Goal: Task Accomplishment & Management: Manage account settings

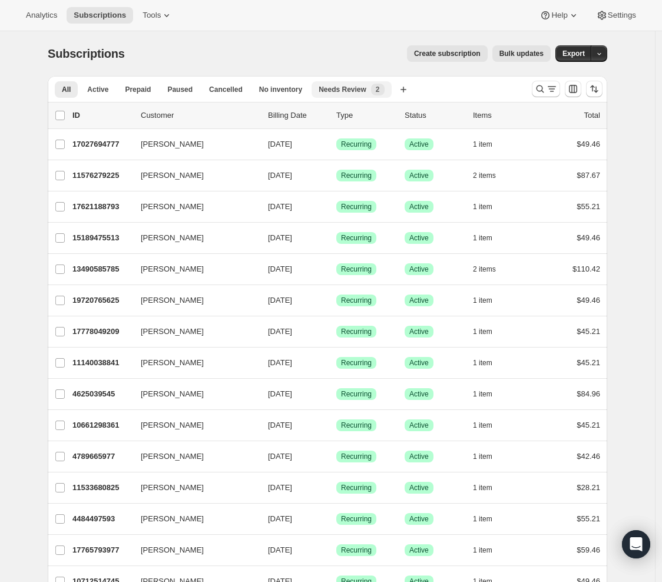
click at [369, 84] on div "Needs Review New 2" at bounding box center [350, 90] width 65 height 12
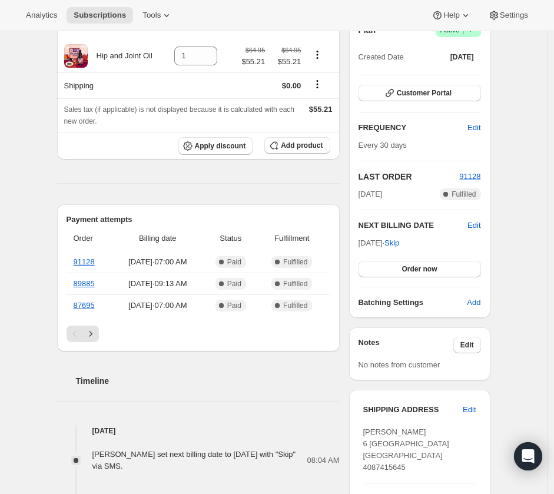
scroll to position [122, 0]
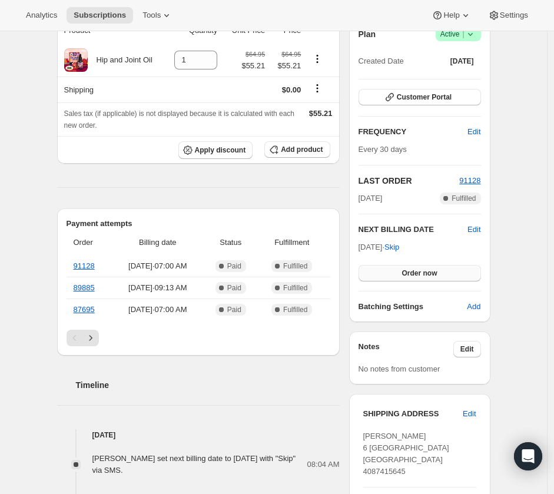
click at [426, 278] on span "Order now" at bounding box center [418, 272] width 35 height 9
click at [429, 278] on span "Click to confirm" at bounding box center [420, 272] width 54 height 9
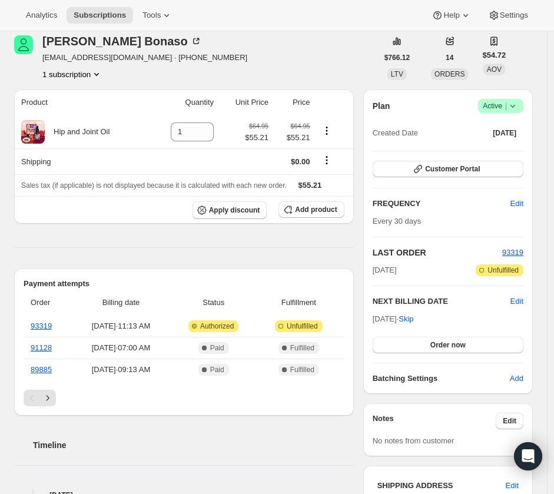
scroll to position [72, 0]
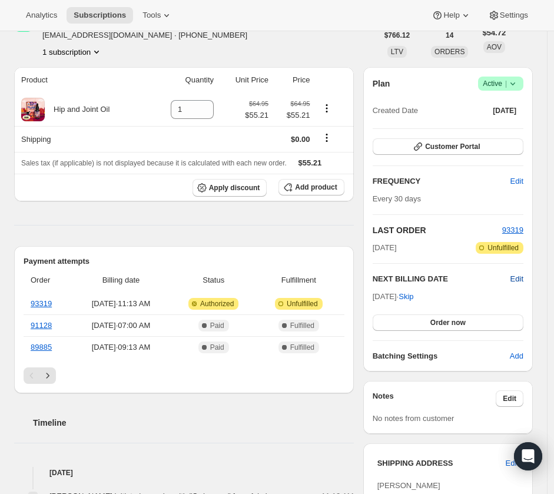
click at [519, 277] on span "Edit" at bounding box center [516, 279] width 13 height 12
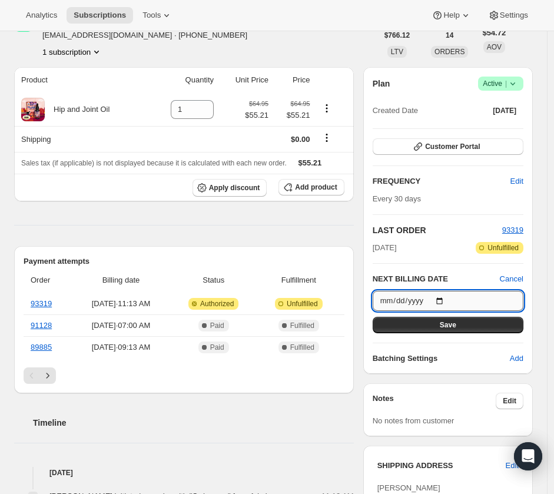
click at [446, 299] on input "[DATE]" at bounding box center [448, 301] width 151 height 20
type input "[DATE]"
click at [449, 300] on input "[DATE]" at bounding box center [448, 301] width 151 height 20
click at [478, 323] on button "Save" at bounding box center [448, 325] width 151 height 16
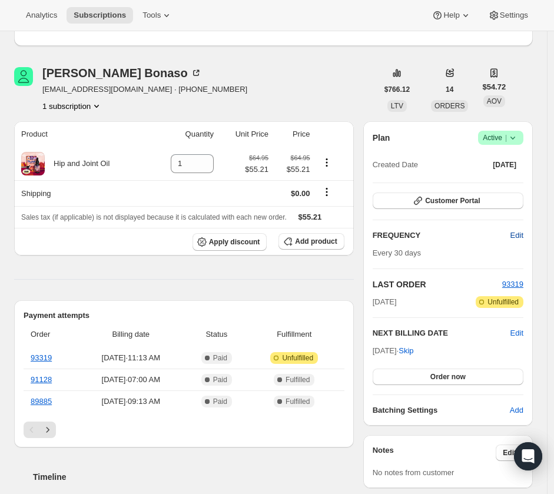
click at [523, 232] on span "Edit" at bounding box center [516, 236] width 13 height 12
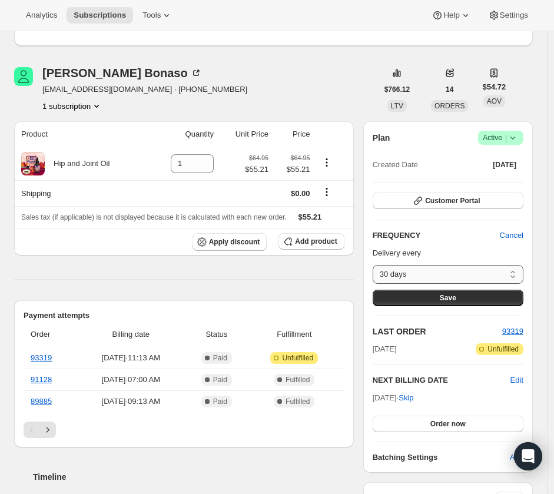
click at [465, 274] on select "30 days Custom..." at bounding box center [448, 274] width 151 height 19
select select "custom"
click at [377, 265] on select "30 days Custom..." at bounding box center [448, 274] width 151 height 19
select select "MONTH"
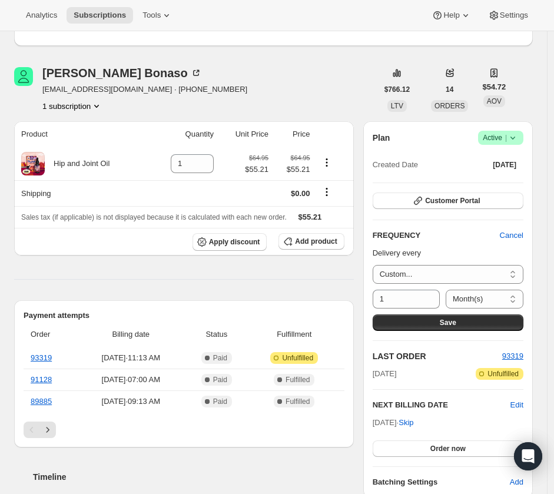
click at [456, 323] on span "Save" at bounding box center [448, 322] width 16 height 9
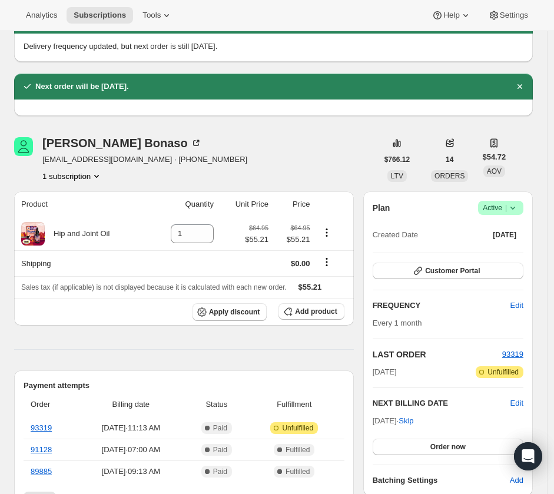
scroll to position [157, 0]
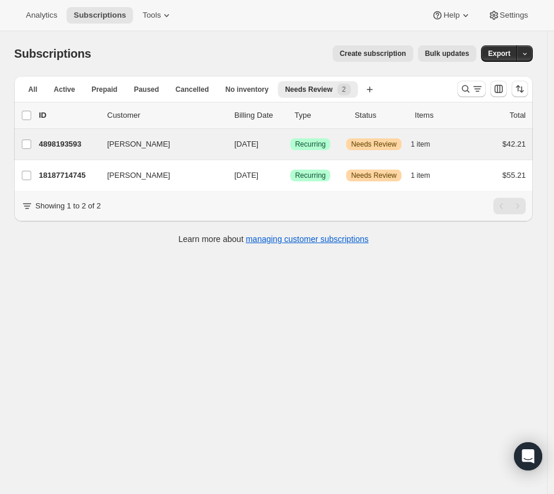
click at [74, 152] on div "[PERSON_NAME] 4898193593 [PERSON_NAME] [DATE] Success Recurring Warning Needs R…" at bounding box center [273, 144] width 519 height 31
click at [170, 143] on button "[PERSON_NAME]" at bounding box center [159, 144] width 118 height 19
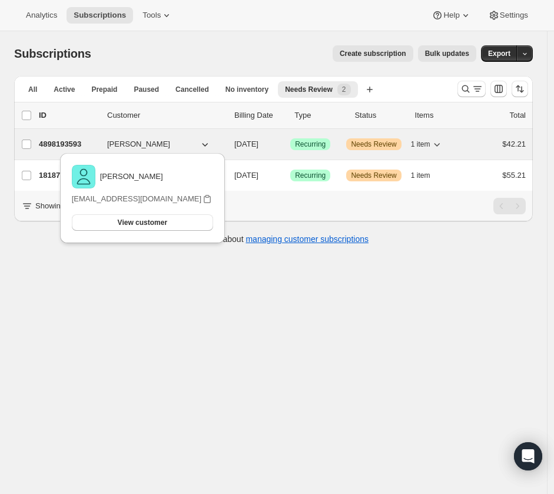
click at [43, 147] on p "4898193593" at bounding box center [68, 144] width 59 height 12
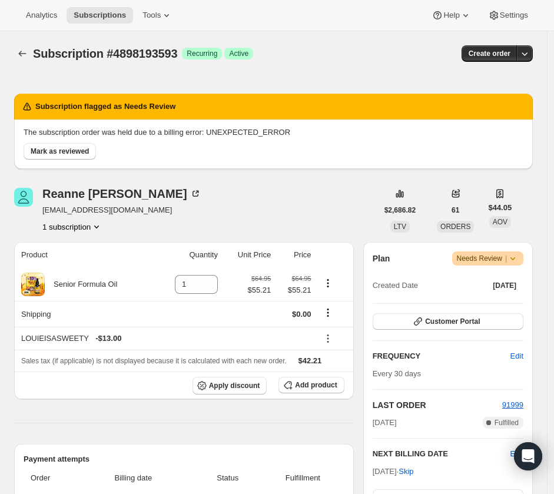
drag, startPoint x: 89, startPoint y: 154, endPoint x: 129, endPoint y: 159, distance: 40.3
click at [89, 154] on span "Mark as reviewed" at bounding box center [60, 151] width 58 height 9
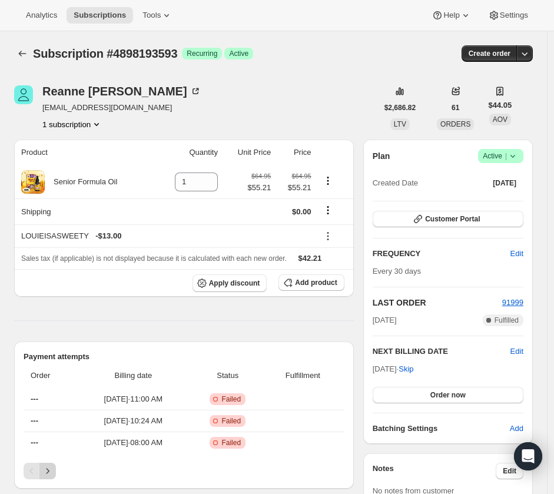
click at [52, 473] on icon "Next" at bounding box center [48, 471] width 12 height 12
click at [30, 473] on icon "Previous" at bounding box center [32, 471] width 12 height 12
click at [471, 214] on button "Customer Portal" at bounding box center [448, 219] width 151 height 16
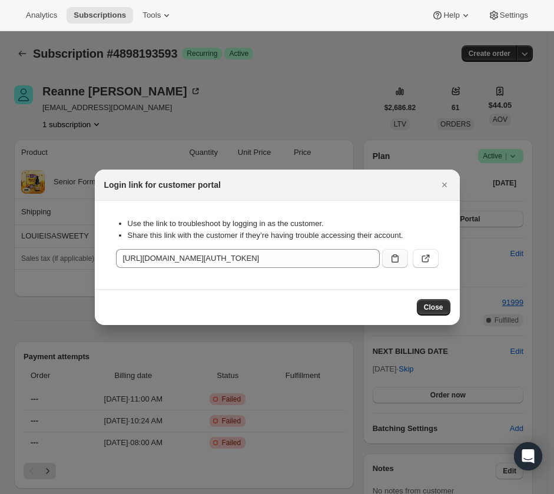
click at [394, 261] on icon ":rdc:" at bounding box center [395, 259] width 12 height 12
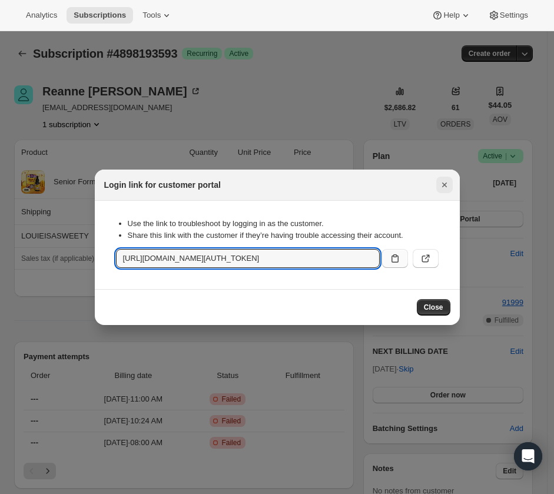
click at [451, 183] on button "Close" at bounding box center [444, 185] width 16 height 16
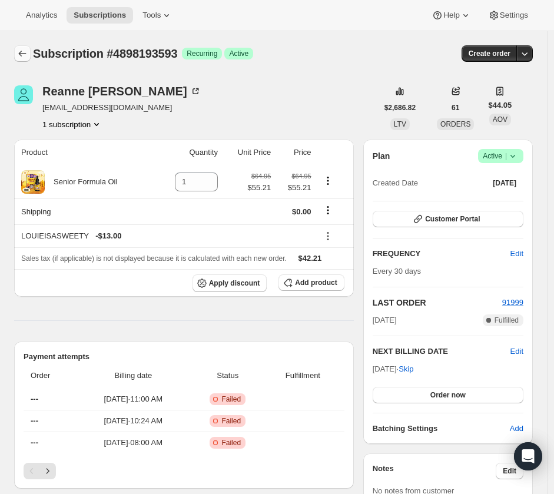
click at [20, 52] on icon "Subscriptions" at bounding box center [23, 54] width 8 height 6
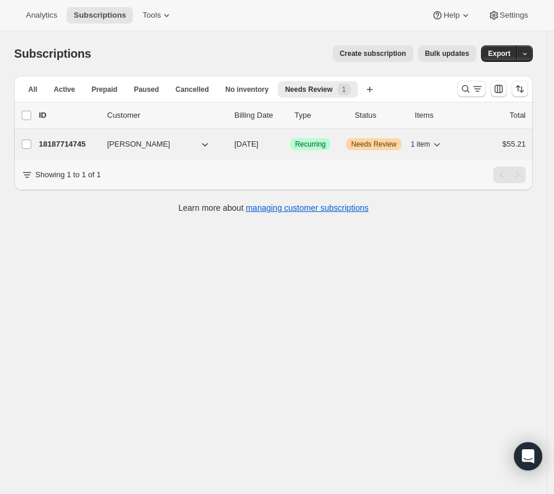
click at [59, 147] on p "18187714745" at bounding box center [68, 144] width 59 height 12
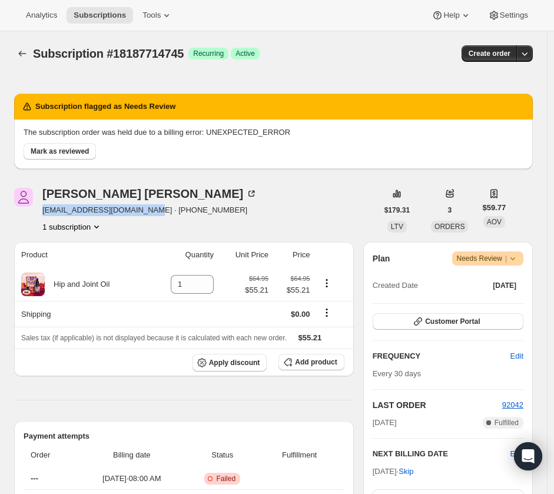
drag, startPoint x: 149, startPoint y: 212, endPoint x: 38, endPoint y: 212, distance: 110.7
click at [38, 212] on div "[PERSON_NAME] [EMAIL_ADDRESS][DOMAIN_NAME] · [PHONE_NUMBER] 1 subscription" at bounding box center [195, 210] width 363 height 45
copy span "[EMAIL_ADDRESS][DOMAIN_NAME]"
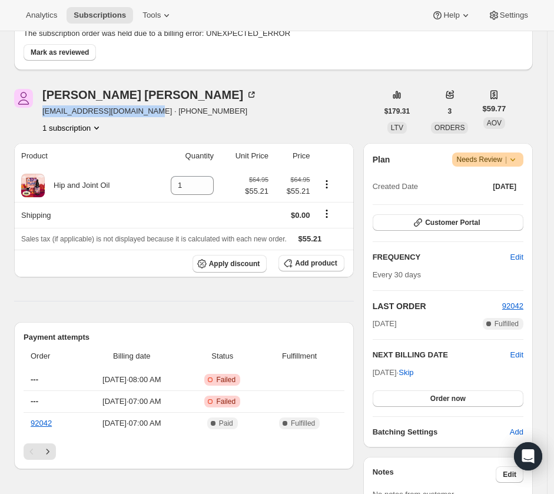
scroll to position [4, 0]
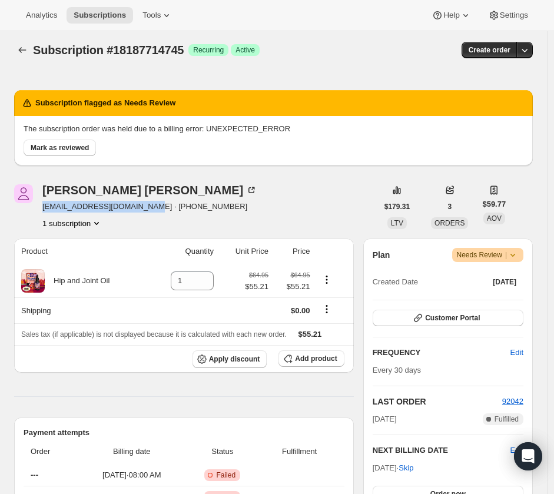
drag, startPoint x: 43, startPoint y: 145, endPoint x: 92, endPoint y: 160, distance: 51.4
click at [43, 146] on span "Mark as reviewed" at bounding box center [60, 147] width 58 height 9
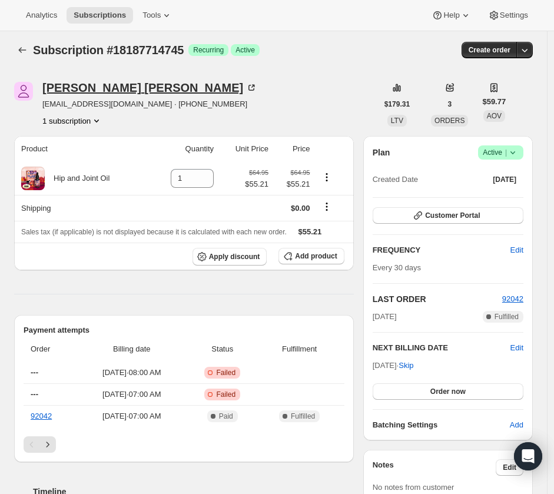
click at [94, 92] on div "[PERSON_NAME]" at bounding box center [149, 88] width 215 height 12
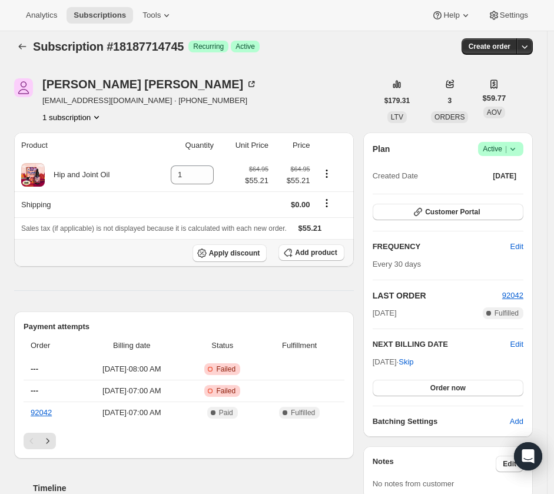
scroll to position [102, 0]
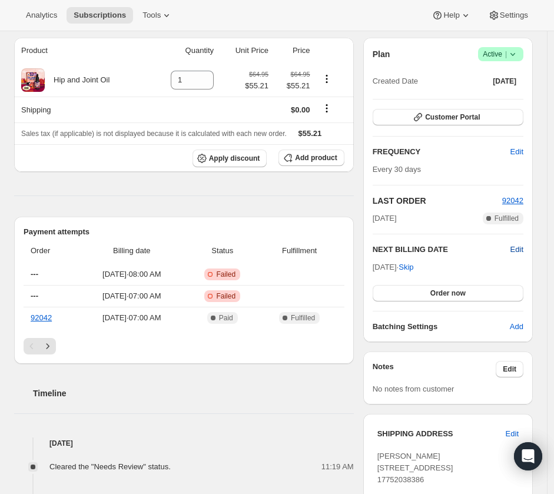
click at [522, 250] on span "Edit" at bounding box center [516, 250] width 13 height 12
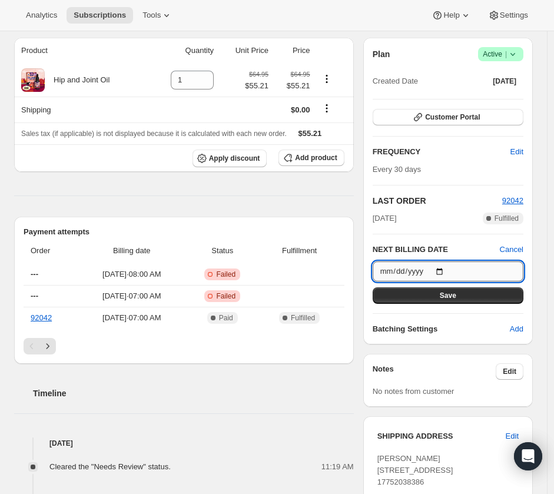
click at [440, 268] on input "2025-10-20" at bounding box center [448, 271] width 151 height 20
click at [449, 268] on input "2025-10-20" at bounding box center [448, 271] width 151 height 20
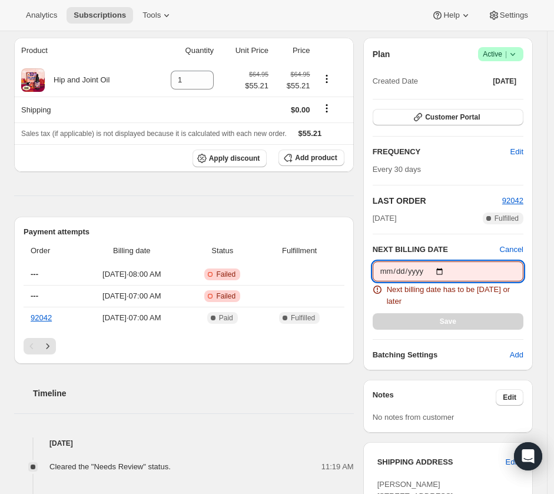
type input "2025-09-23"
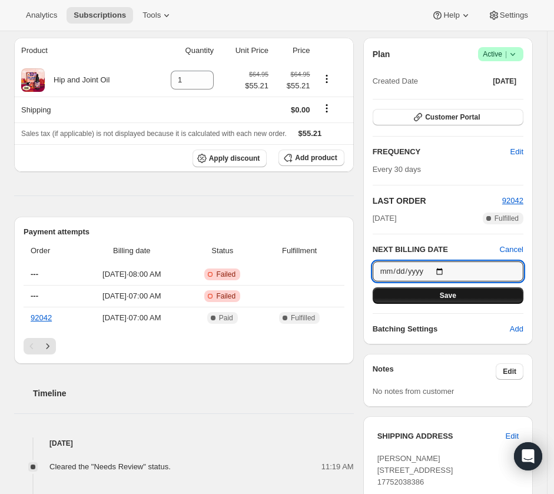
click at [474, 301] on button "Save" at bounding box center [448, 295] width 151 height 16
